Goal: Use online tool/utility

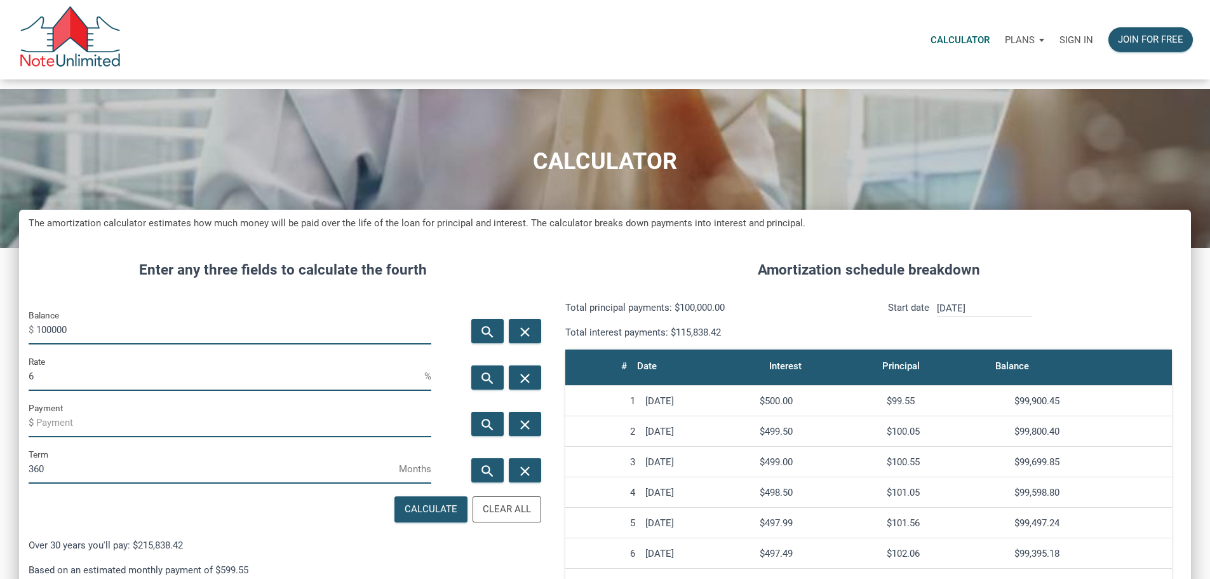
scroll to position [777, 1153]
click at [931, 43] on p "Calculator" at bounding box center [960, 39] width 59 height 11
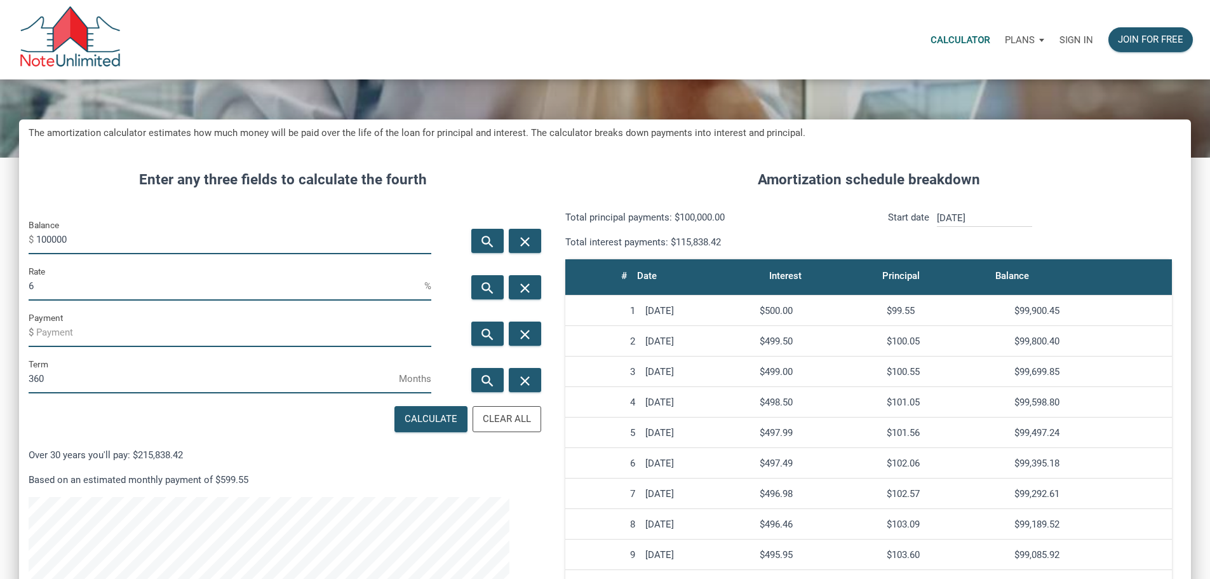
scroll to position [127, 0]
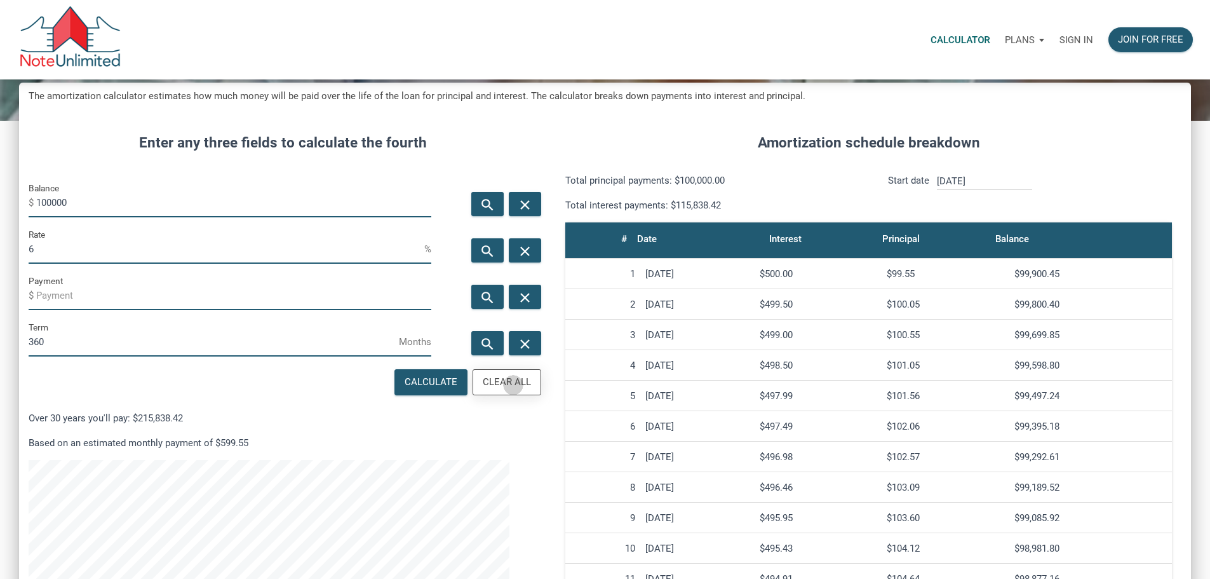
click at [501, 389] on div "Clear All" at bounding box center [507, 382] width 48 height 15
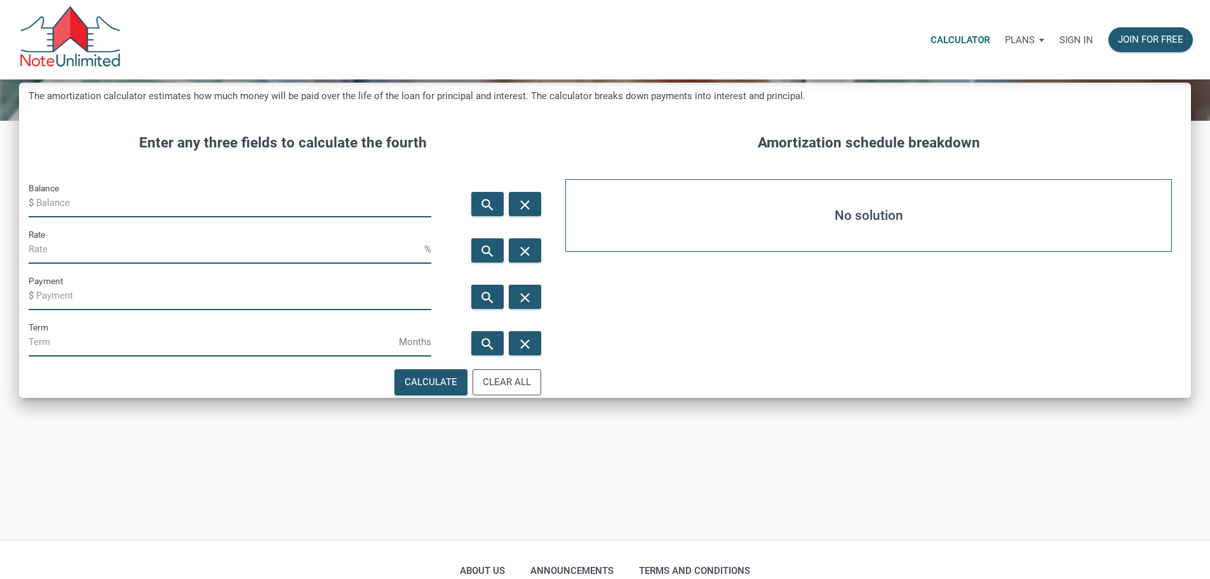
click at [74, 217] on input "Balance" at bounding box center [233, 203] width 395 height 29
type input "47500"
click at [62, 264] on input "Rate" at bounding box center [227, 249] width 396 height 29
type input "12"
click at [60, 310] on input "Payment" at bounding box center [233, 295] width 395 height 29
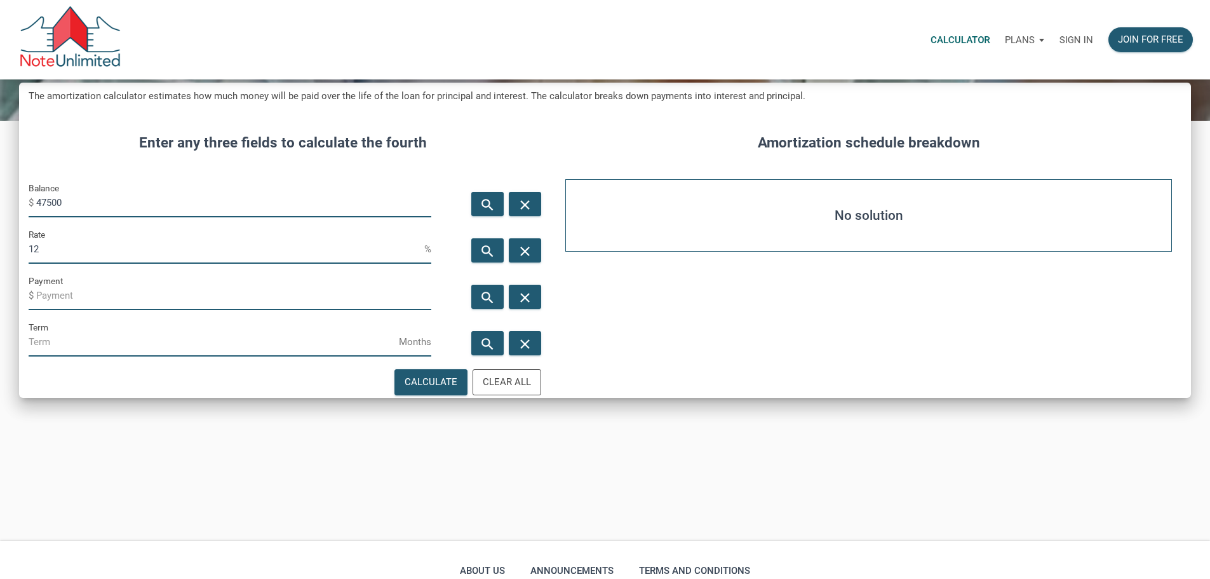
drag, startPoint x: 69, startPoint y: 278, endPoint x: 30, endPoint y: 295, distance: 42.6
click at [24, 286] on div "CALCULATOR The amortization calculator estimates how much money will be paid ov…" at bounding box center [605, 251] width 1210 height 579
drag, startPoint x: 58, startPoint y: 336, endPoint x: 76, endPoint y: 336, distance: 17.2
click at [62, 310] on input "Payment" at bounding box center [233, 295] width 395 height 29
type input "-370"
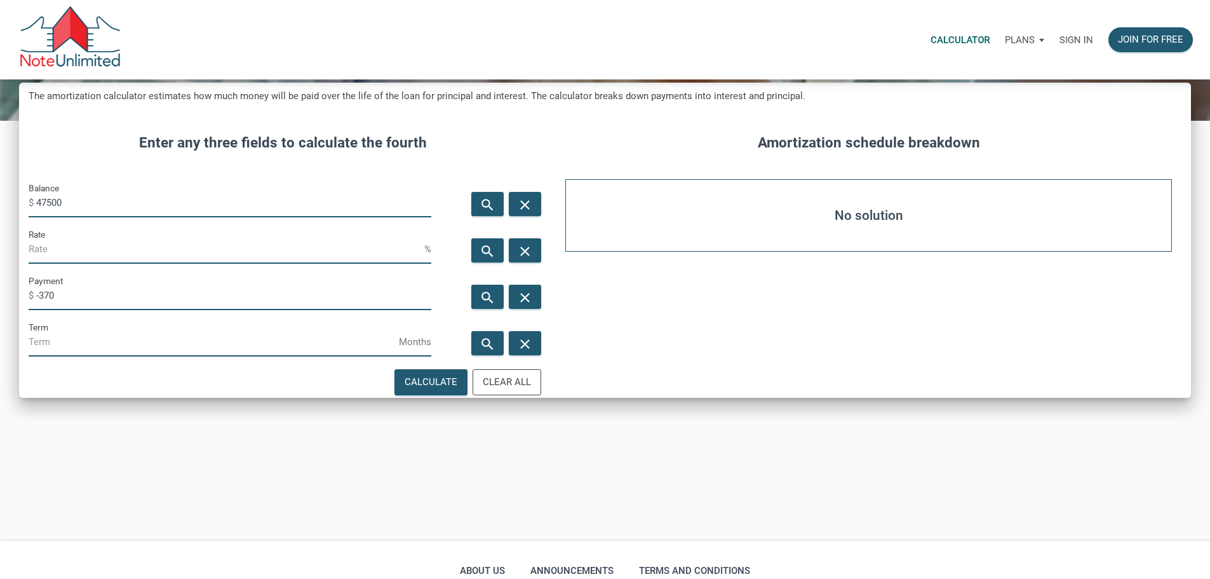
click at [62, 356] on input "Term" at bounding box center [214, 342] width 370 height 29
type input "348"
click at [405, 389] on div "Calculate" at bounding box center [431, 382] width 53 height 15
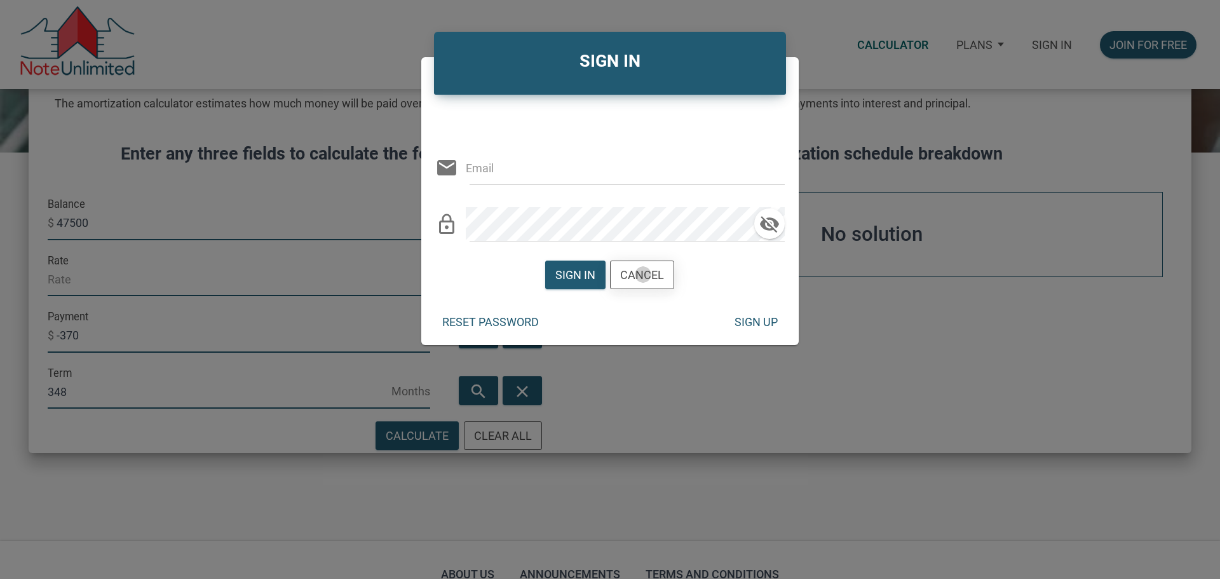
click at [644, 273] on div "Cancel" at bounding box center [642, 274] width 44 height 17
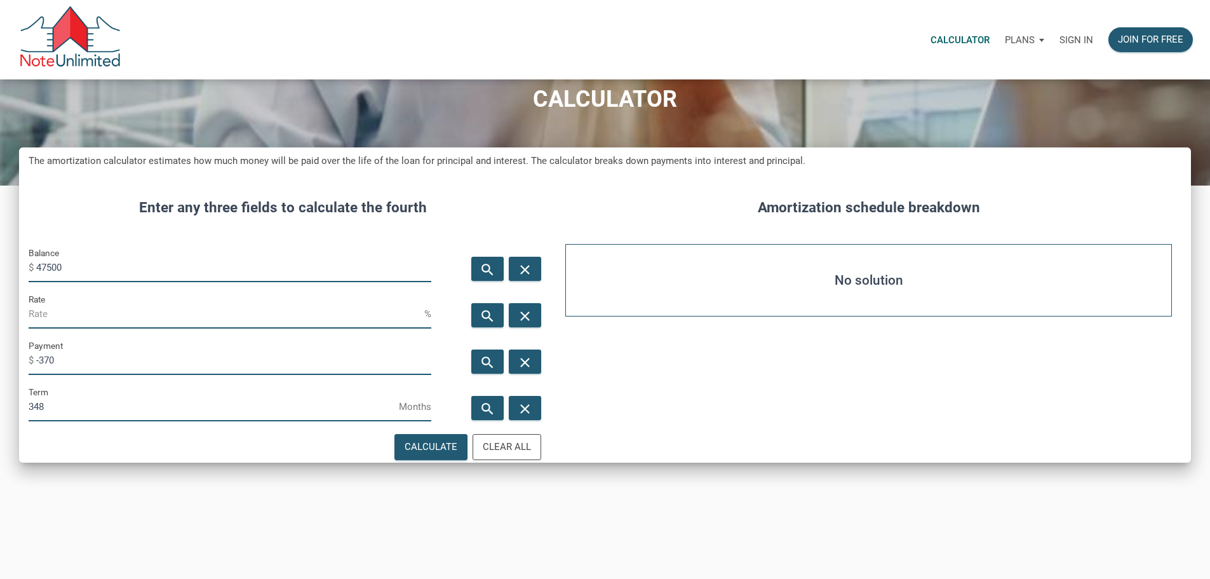
scroll to position [0, 0]
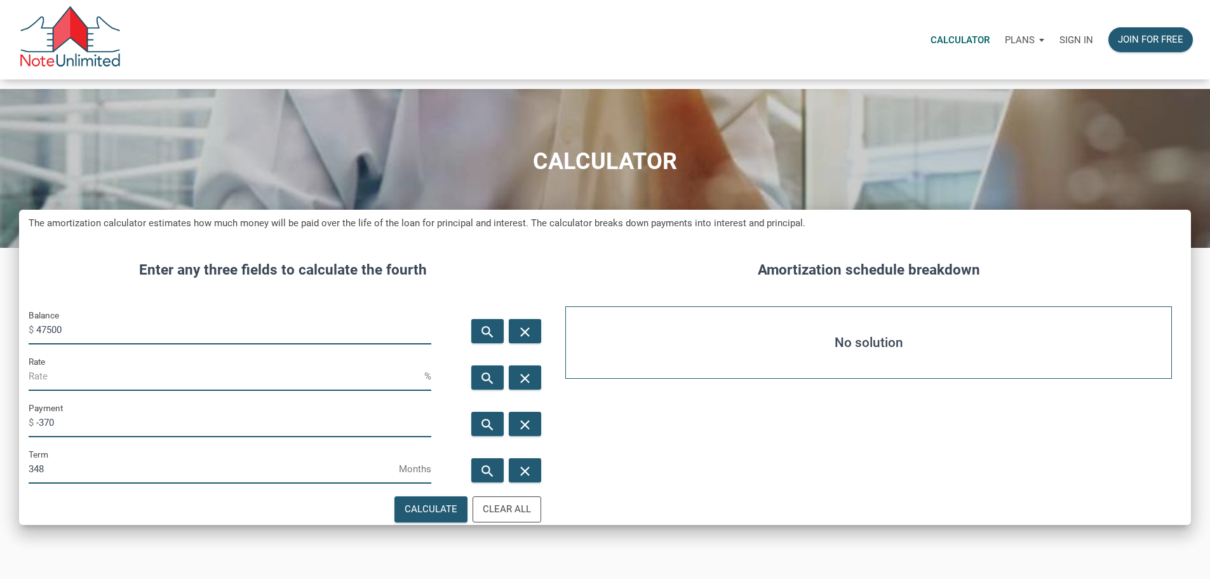
click at [1060, 41] on p "Sign in" at bounding box center [1077, 39] width 34 height 11
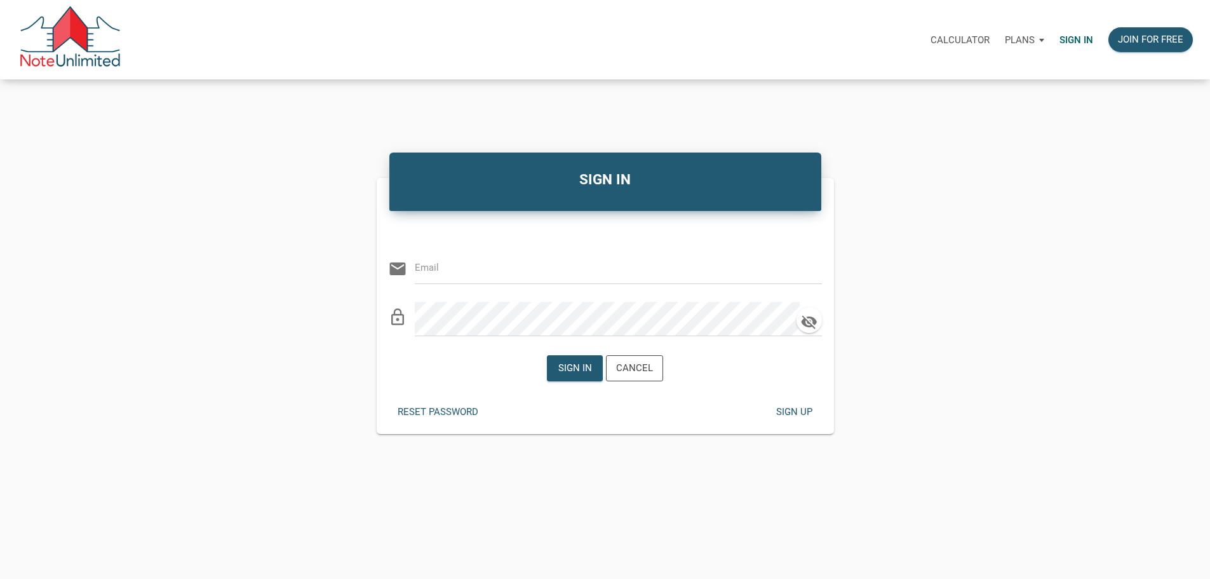
type input "[EMAIL_ADDRESS][DOMAIN_NAME]"
click at [575, 375] on div "Sign in" at bounding box center [575, 368] width 34 height 15
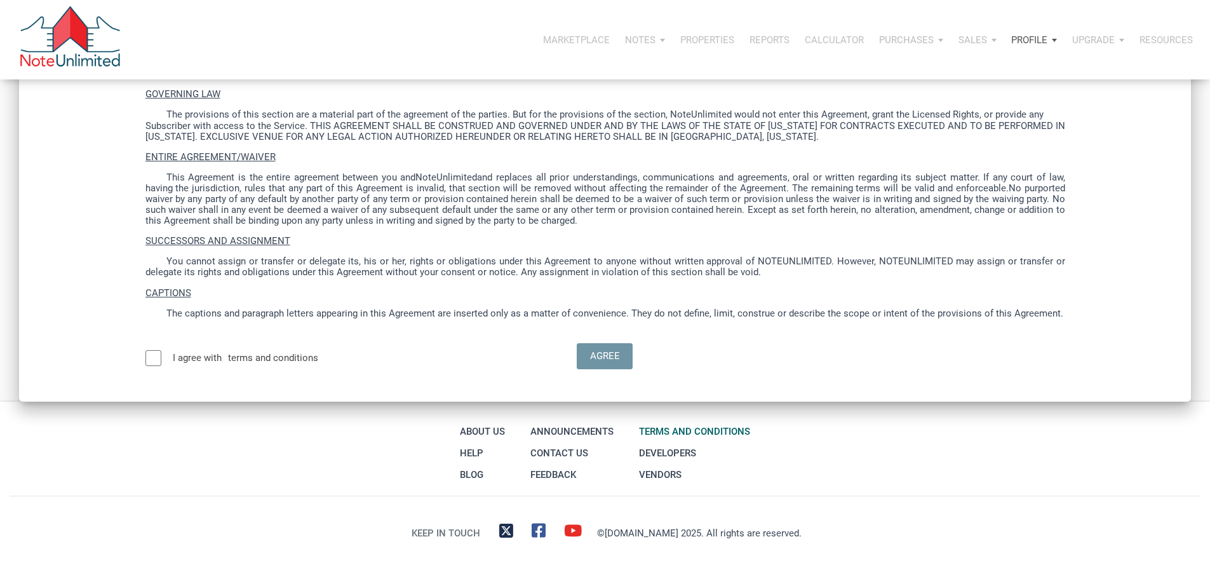
scroll to position [3960, 0]
click at [161, 350] on div at bounding box center [153, 358] width 16 height 16
click at [593, 349] on div "Agree" at bounding box center [605, 356] width 30 height 15
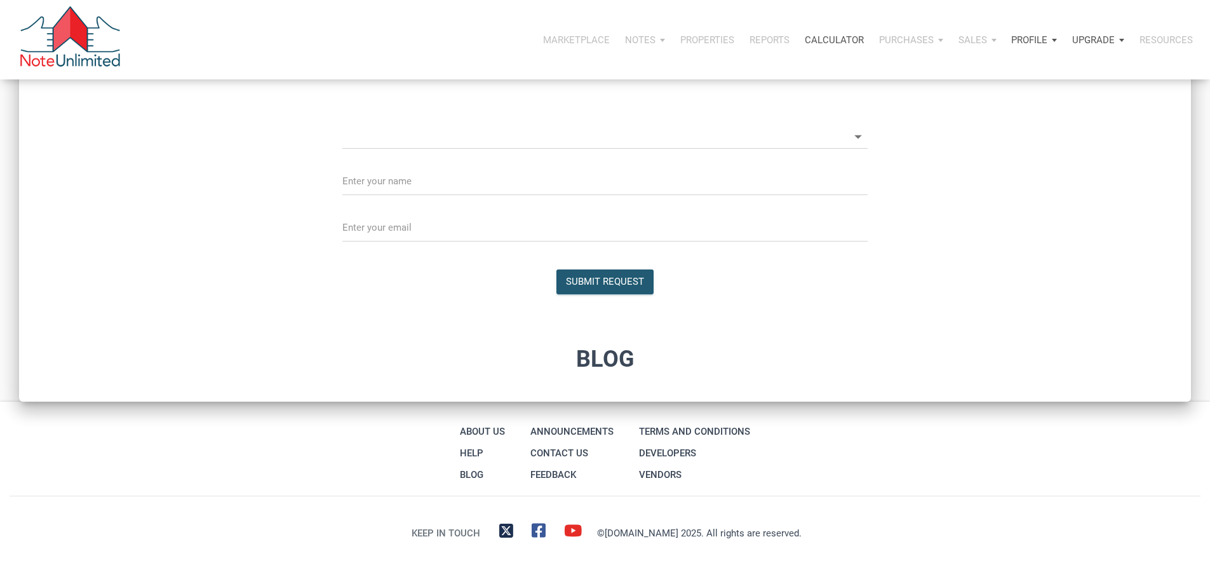
scroll to position [1335, 0]
select select
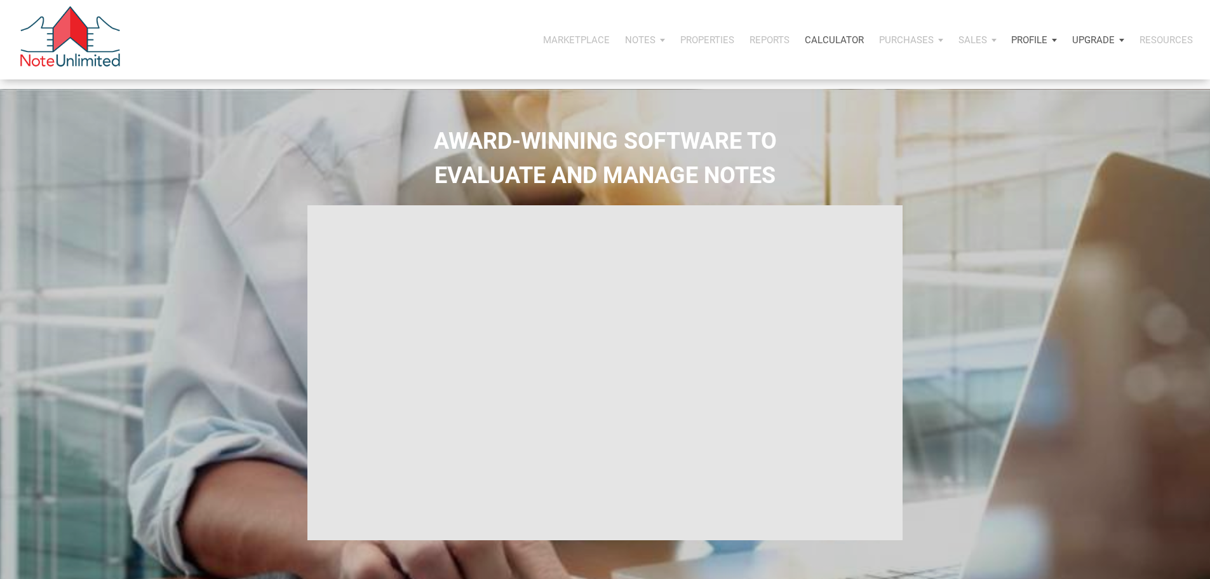
type input "Introduction to new features"
select select
click at [805, 43] on p "Calculator" at bounding box center [834, 39] width 59 height 11
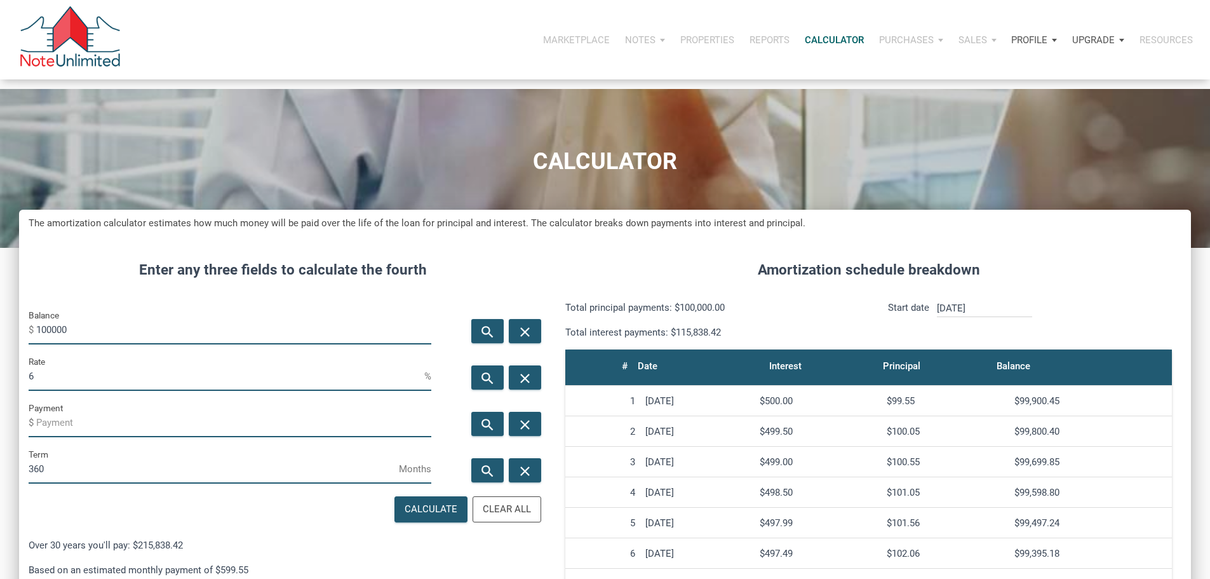
scroll to position [64, 0]
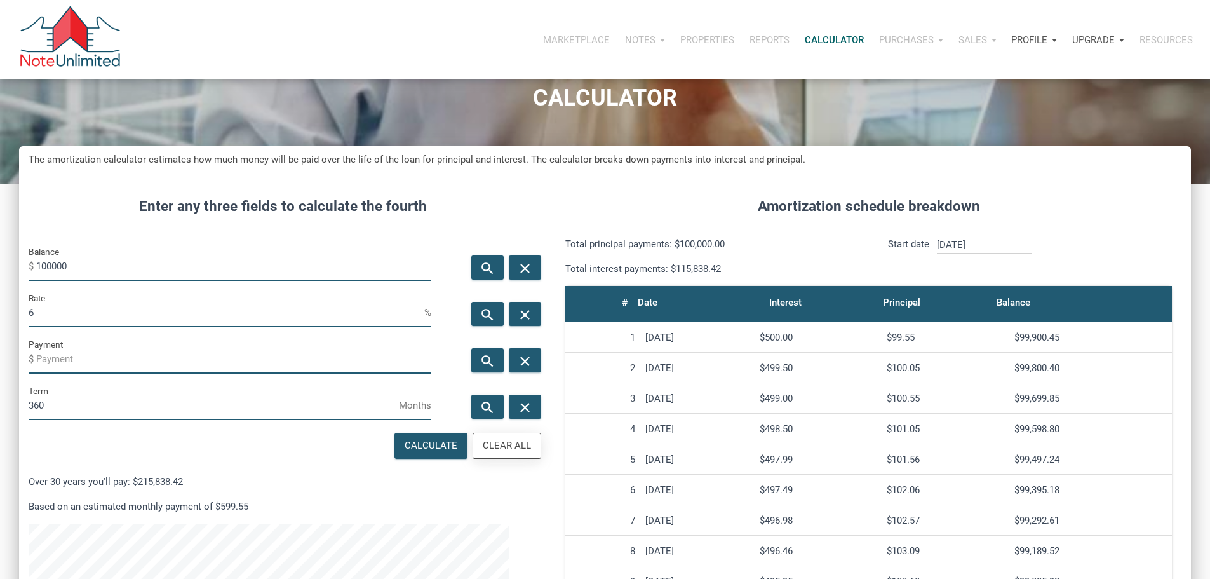
click at [499, 453] on div "Clear All" at bounding box center [507, 445] width 48 height 15
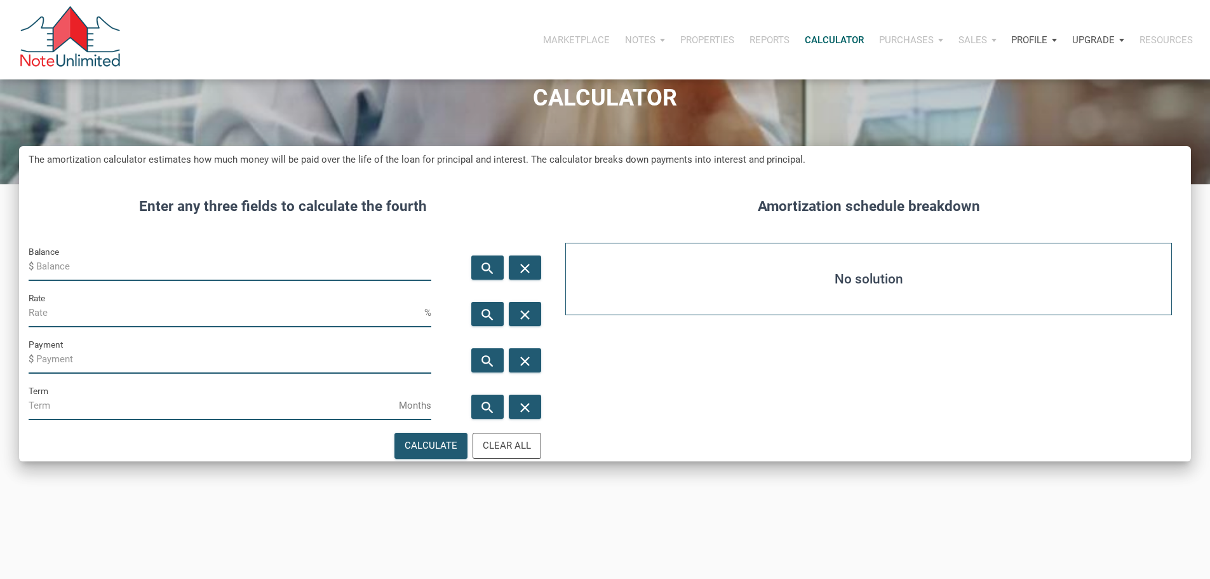
drag, startPoint x: 69, startPoint y: 286, endPoint x: 76, endPoint y: 286, distance: 7.6
click at [72, 281] on input "Balance" at bounding box center [233, 266] width 395 height 29
type input "47500"
click at [71, 374] on input "Payment" at bounding box center [233, 359] width 395 height 29
type input "3"
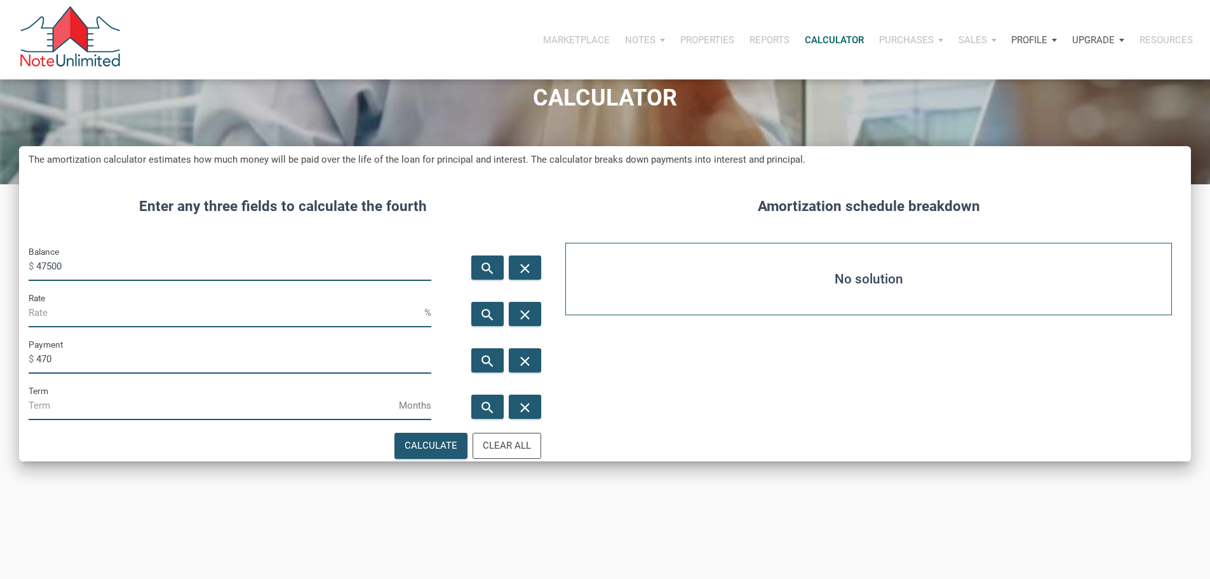
type input "-470"
click at [57, 420] on input "Term" at bounding box center [214, 405] width 370 height 29
type input "348"
click at [413, 453] on div "Calculate" at bounding box center [431, 445] width 53 height 15
type input "11.44"
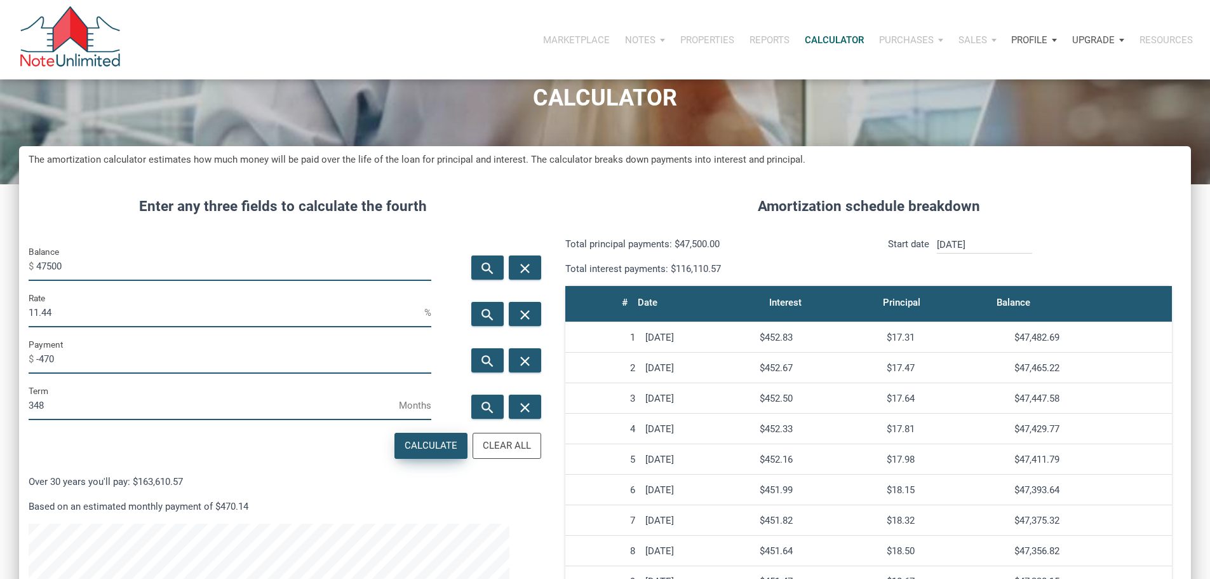
scroll to position [777, 1153]
